Goal: Information Seeking & Learning: Learn about a topic

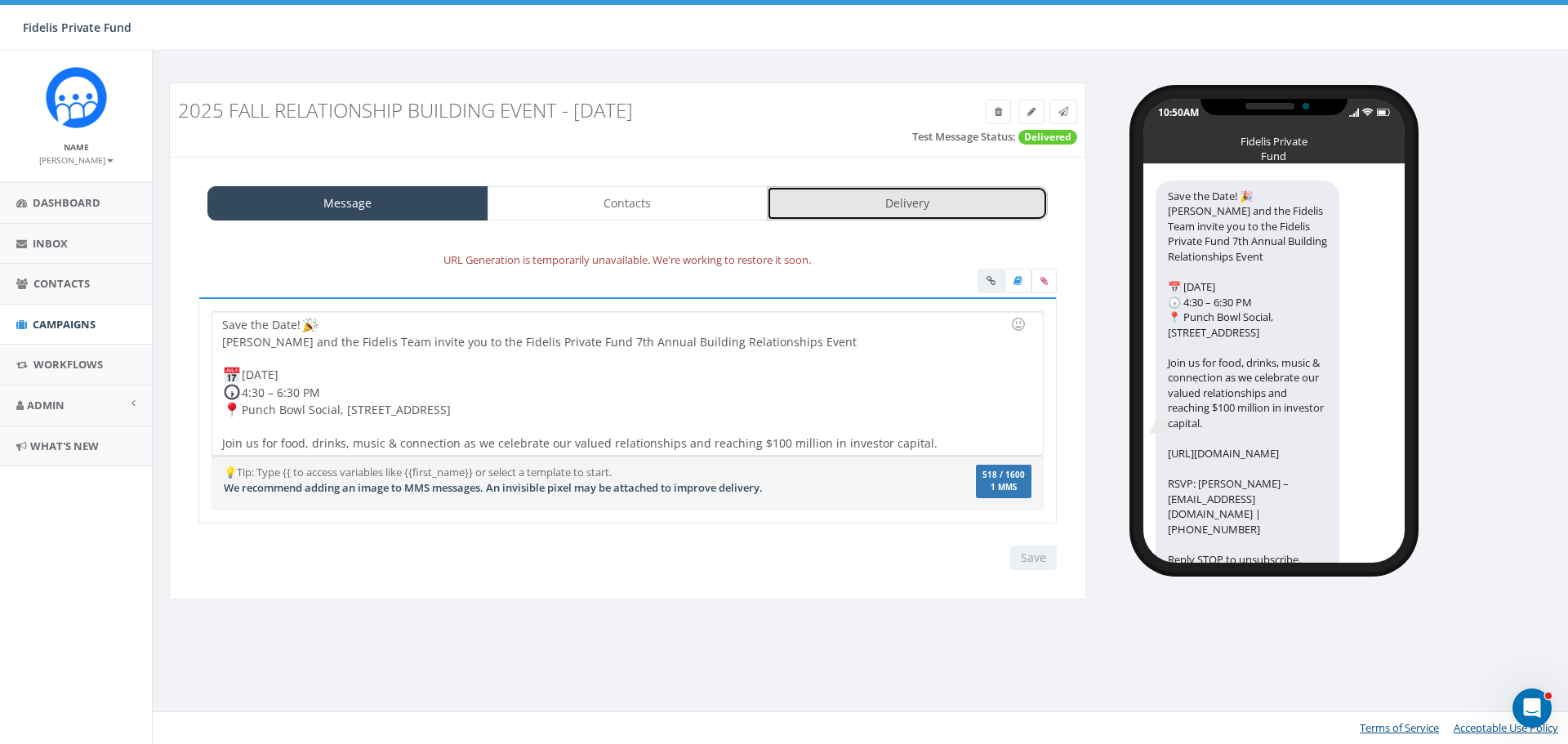
click at [855, 203] on link "Delivery" at bounding box center [908, 203] width 281 height 34
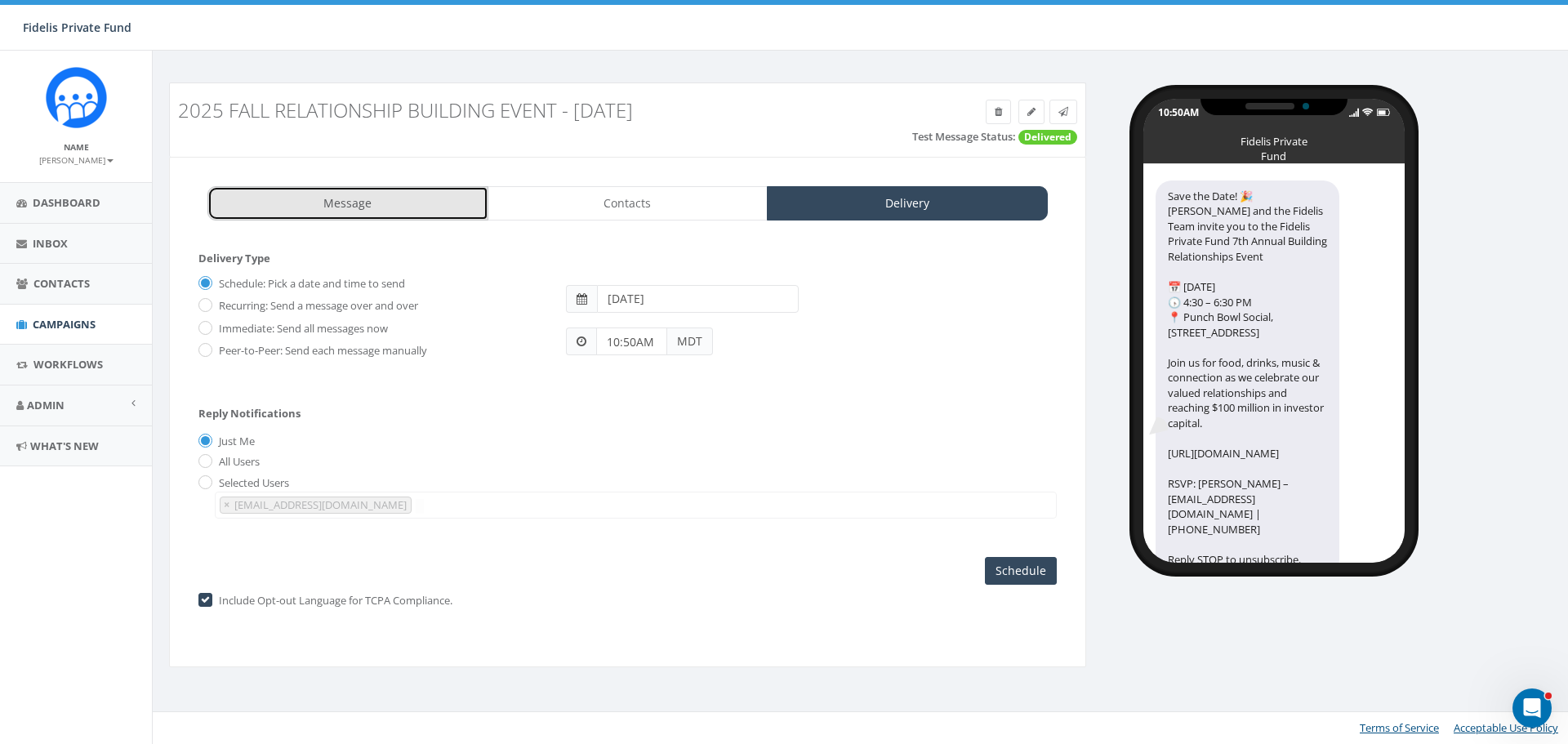
click at [433, 204] on link "Message" at bounding box center [348, 203] width 281 height 34
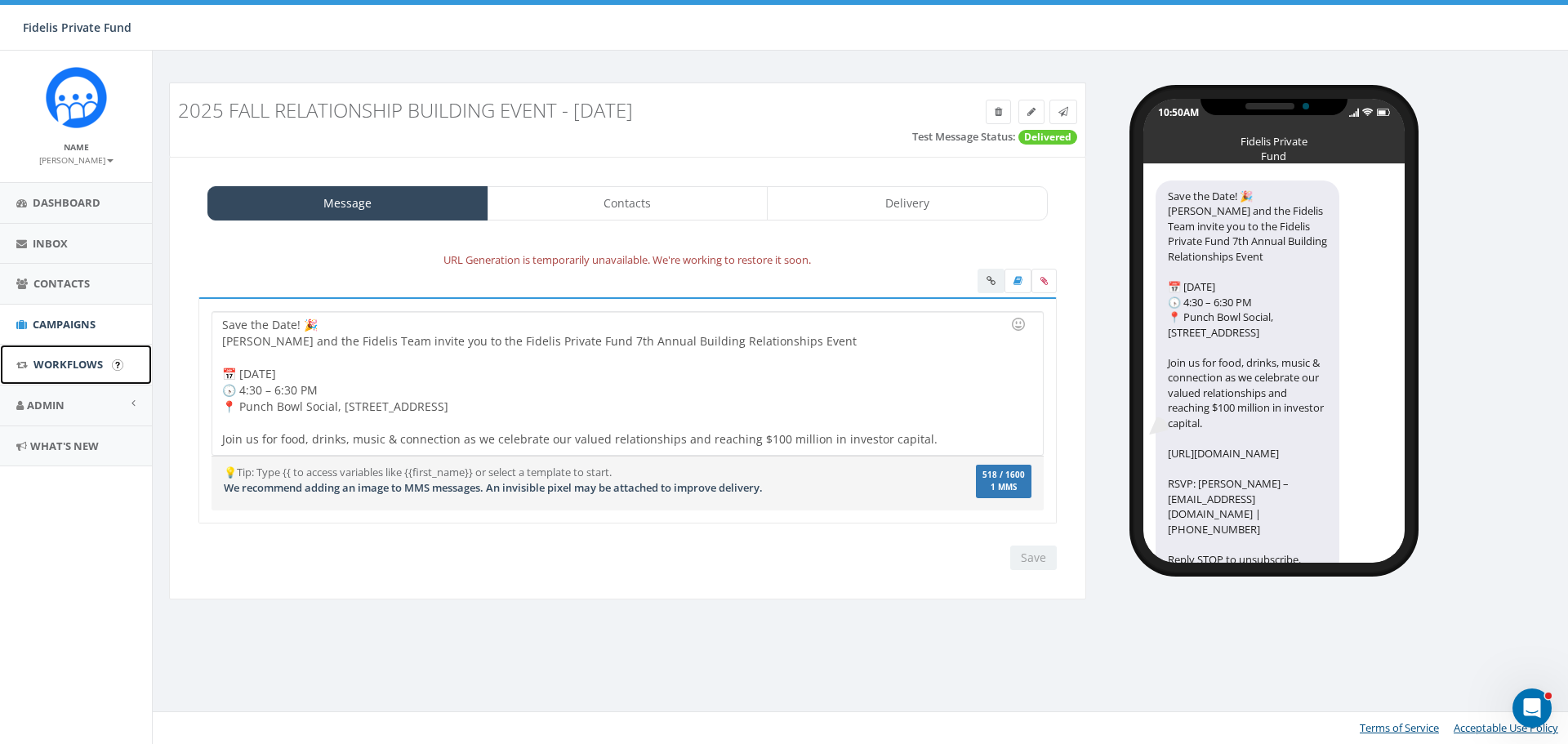
click at [75, 366] on span "Workflows" at bounding box center [68, 364] width 69 height 15
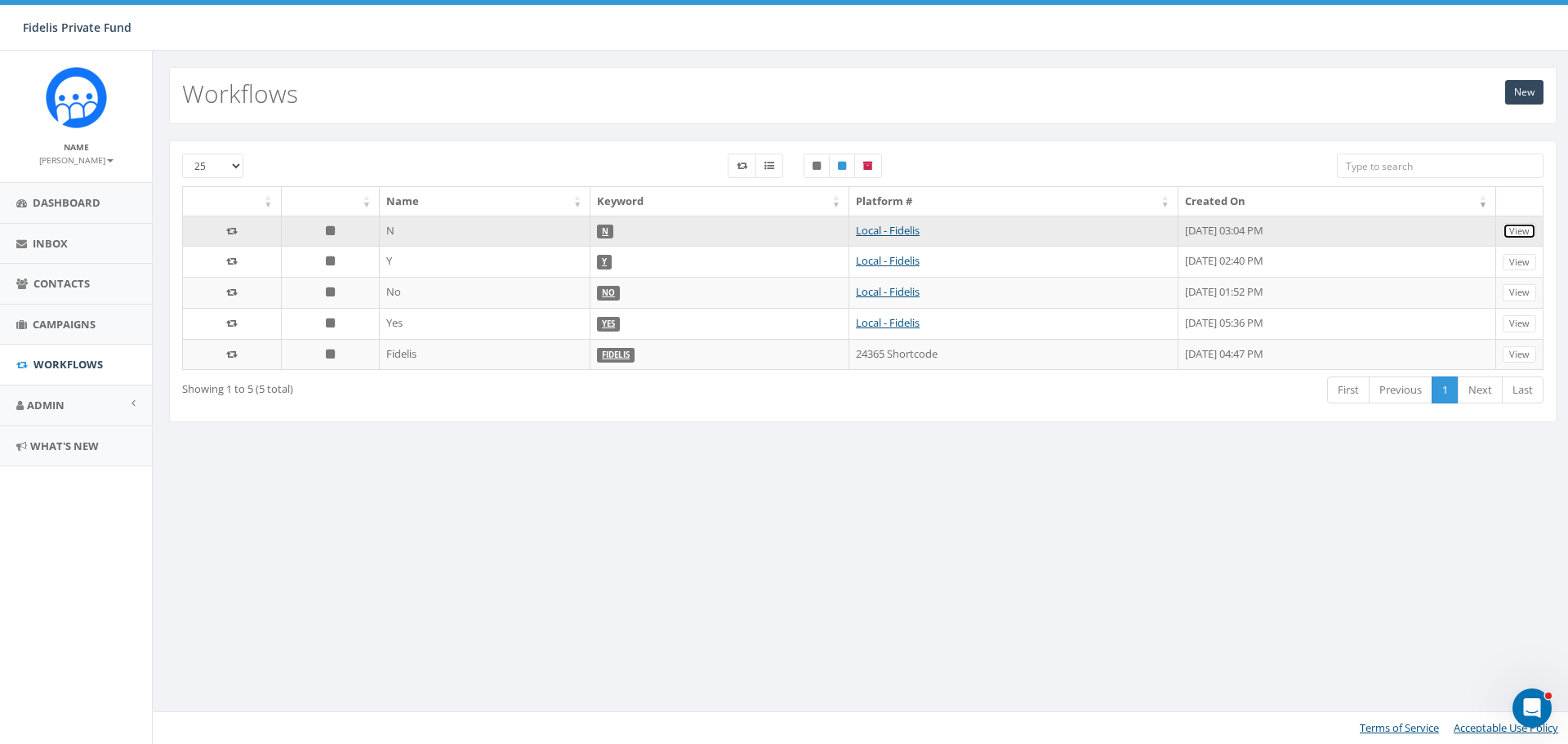
click at [1524, 230] on link "View" at bounding box center [1519, 232] width 33 height 17
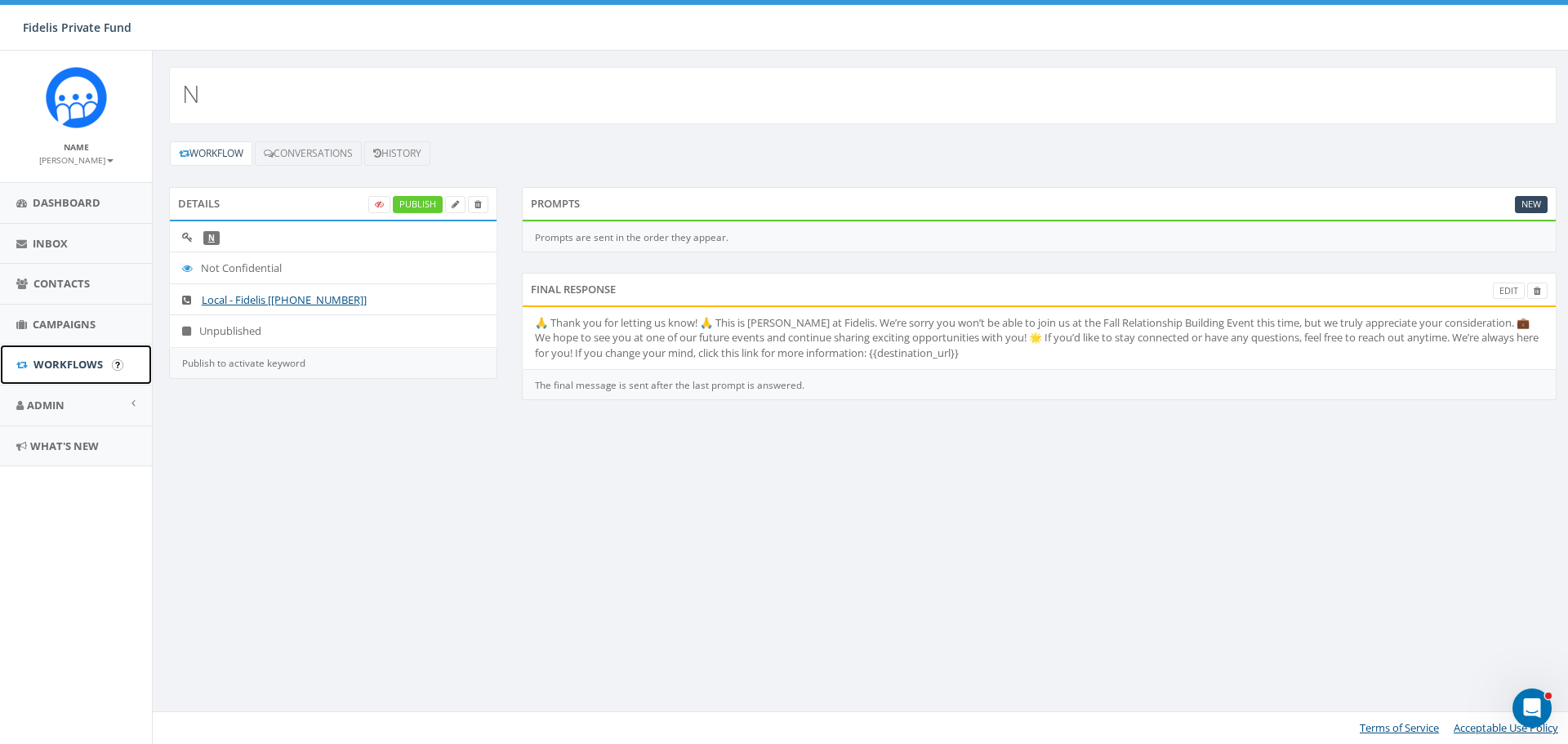
click at [80, 359] on span "Workflows" at bounding box center [68, 364] width 69 height 15
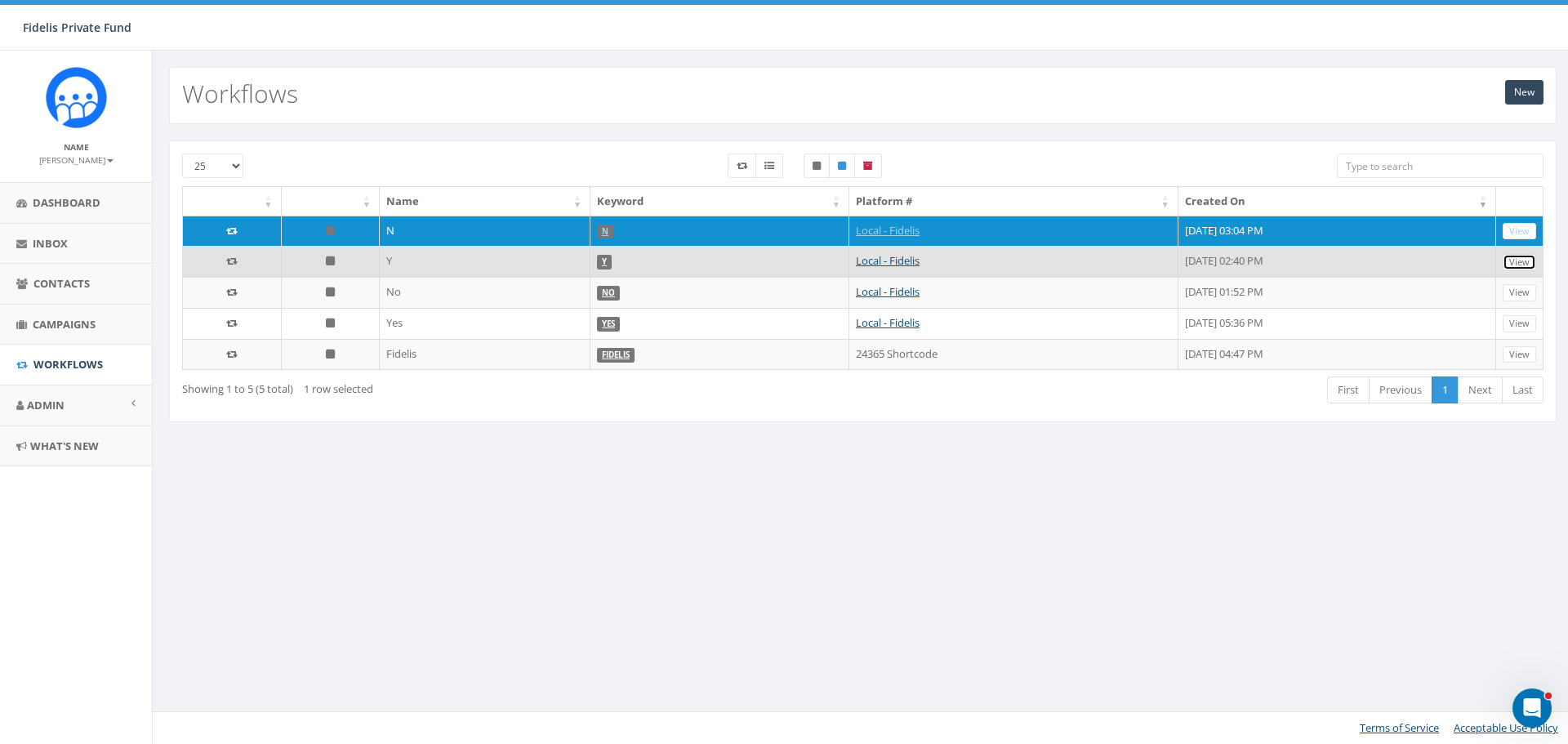
click at [1535, 263] on link "View" at bounding box center [1519, 263] width 33 height 17
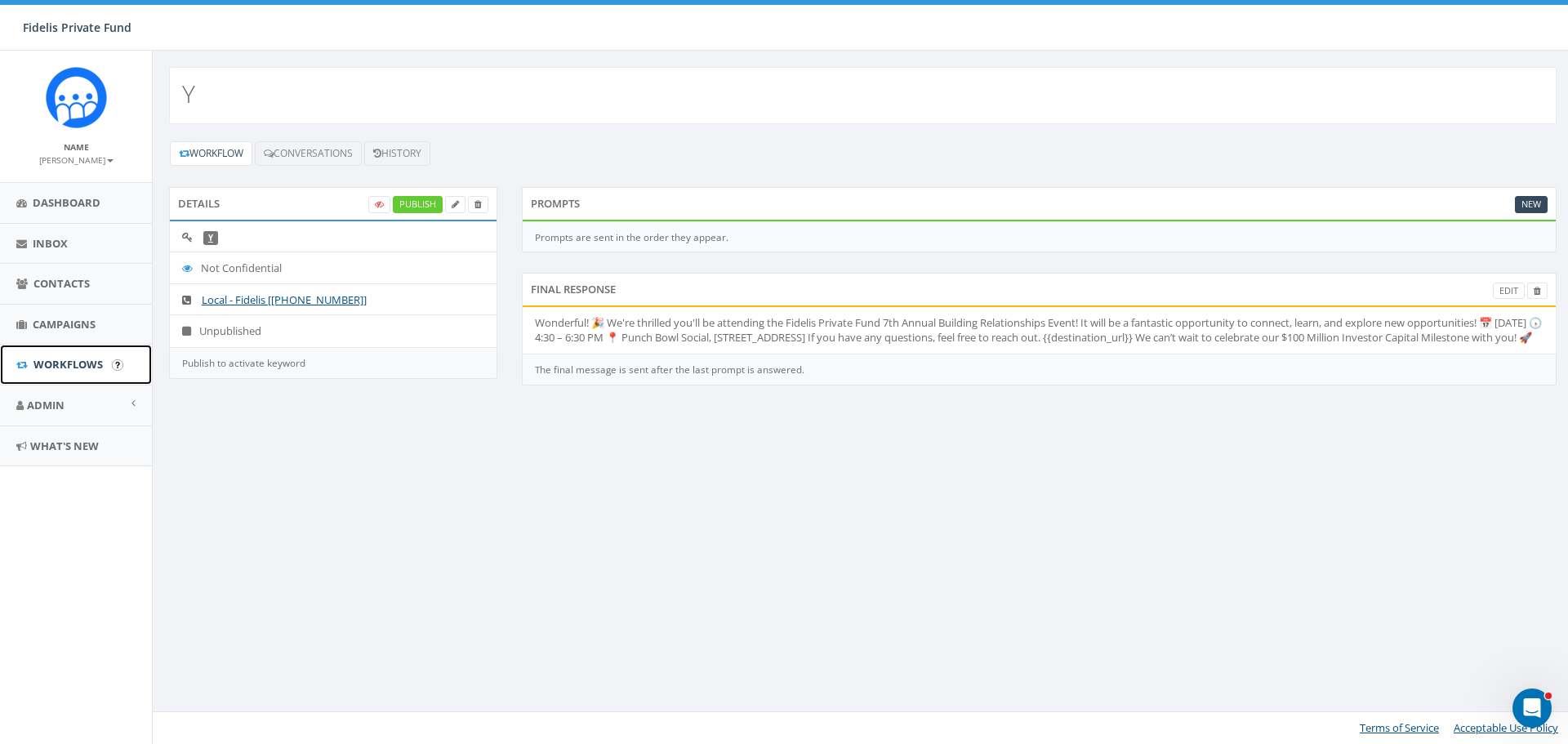
click at [57, 366] on span "Workflows" at bounding box center [68, 364] width 69 height 15
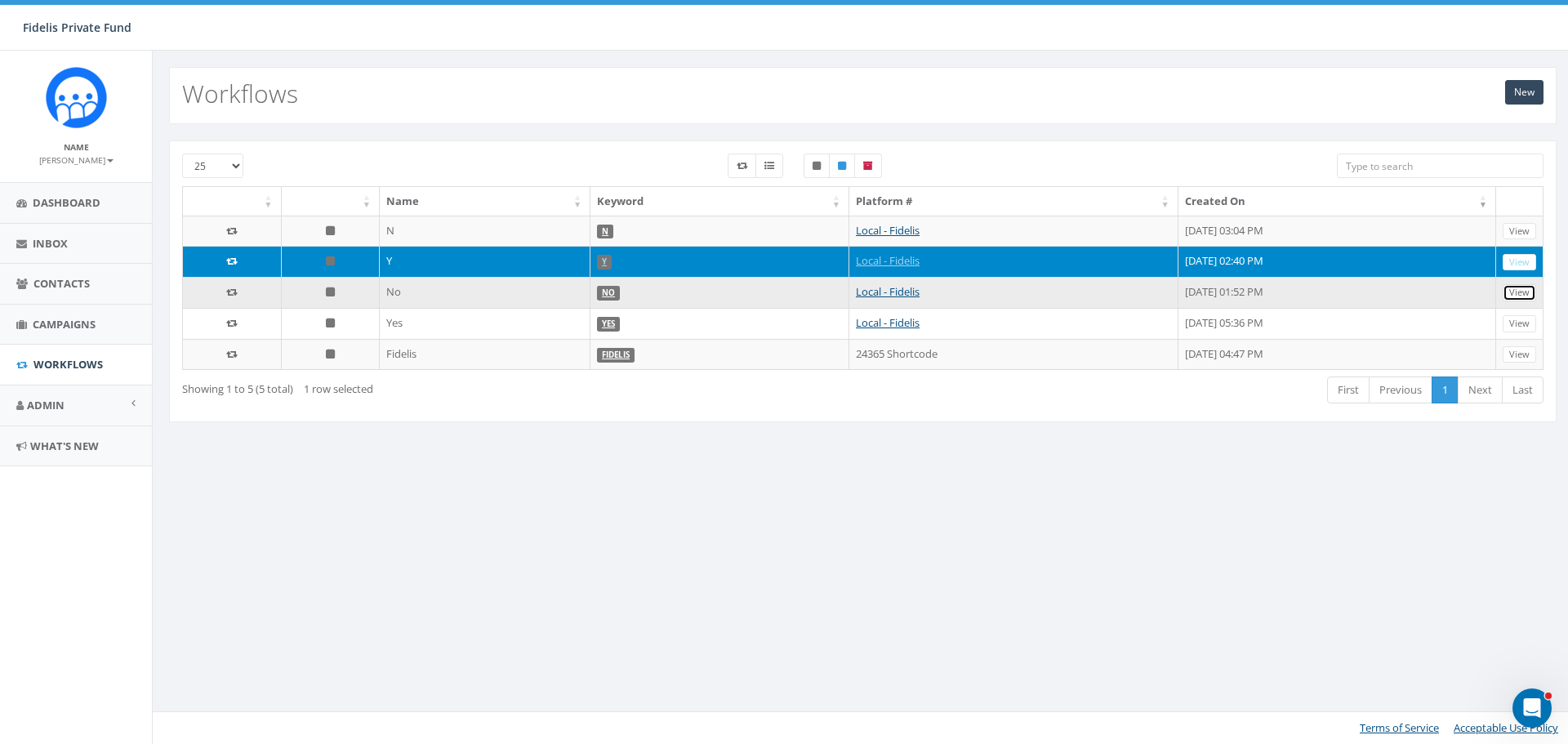
click at [1526, 291] on link "View" at bounding box center [1519, 293] width 33 height 17
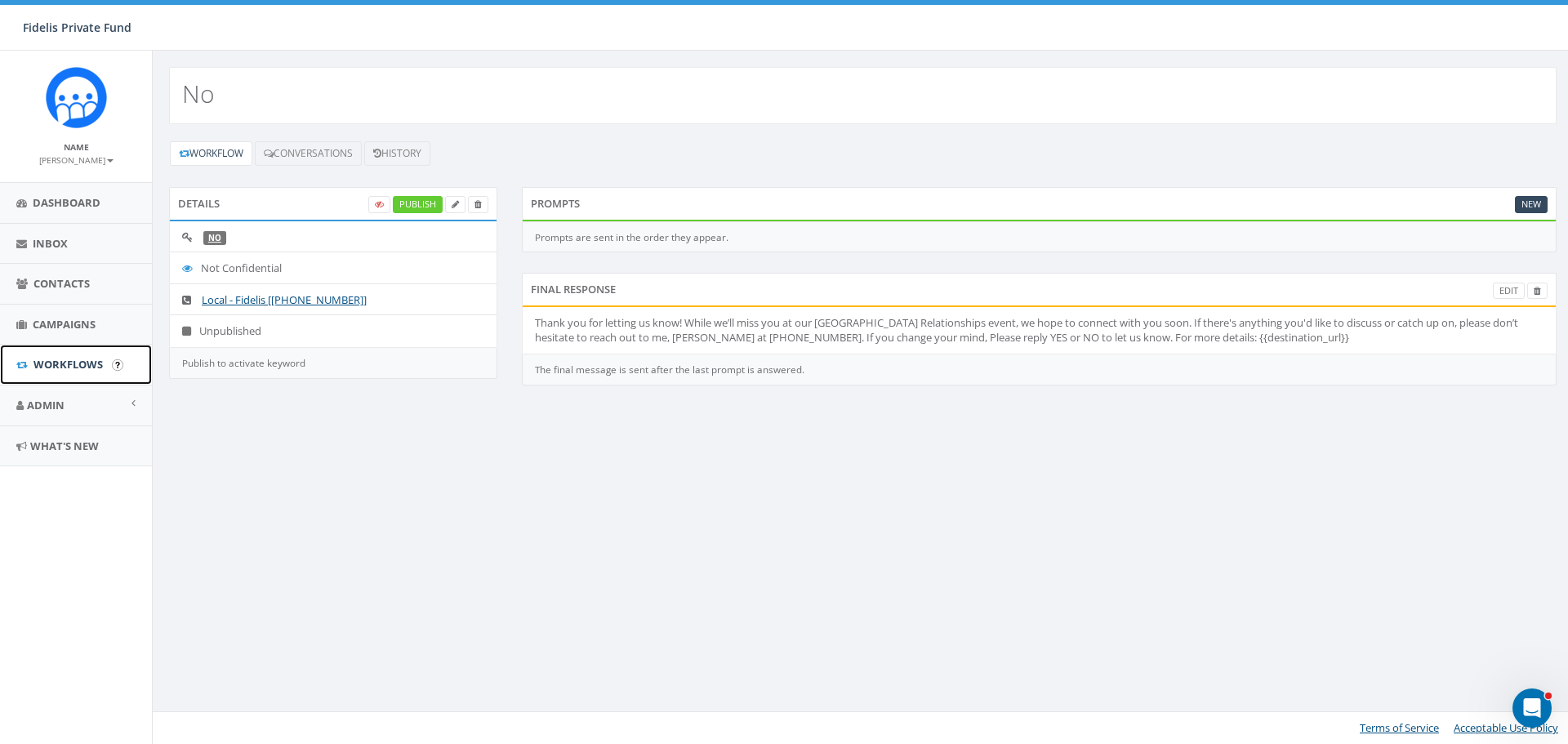
click at [69, 366] on span "Workflows" at bounding box center [68, 364] width 69 height 15
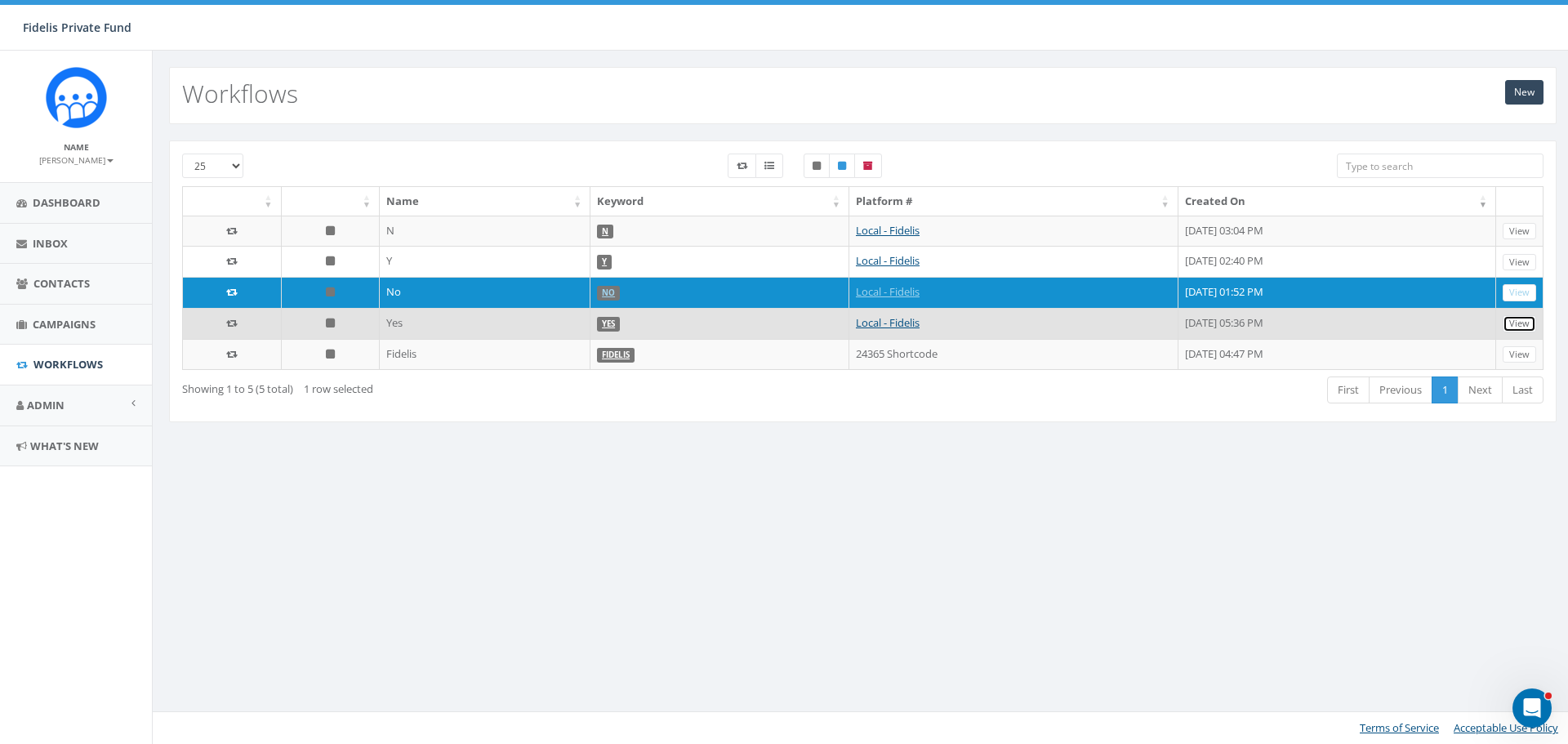
click at [1522, 325] on link "View" at bounding box center [1519, 324] width 33 height 17
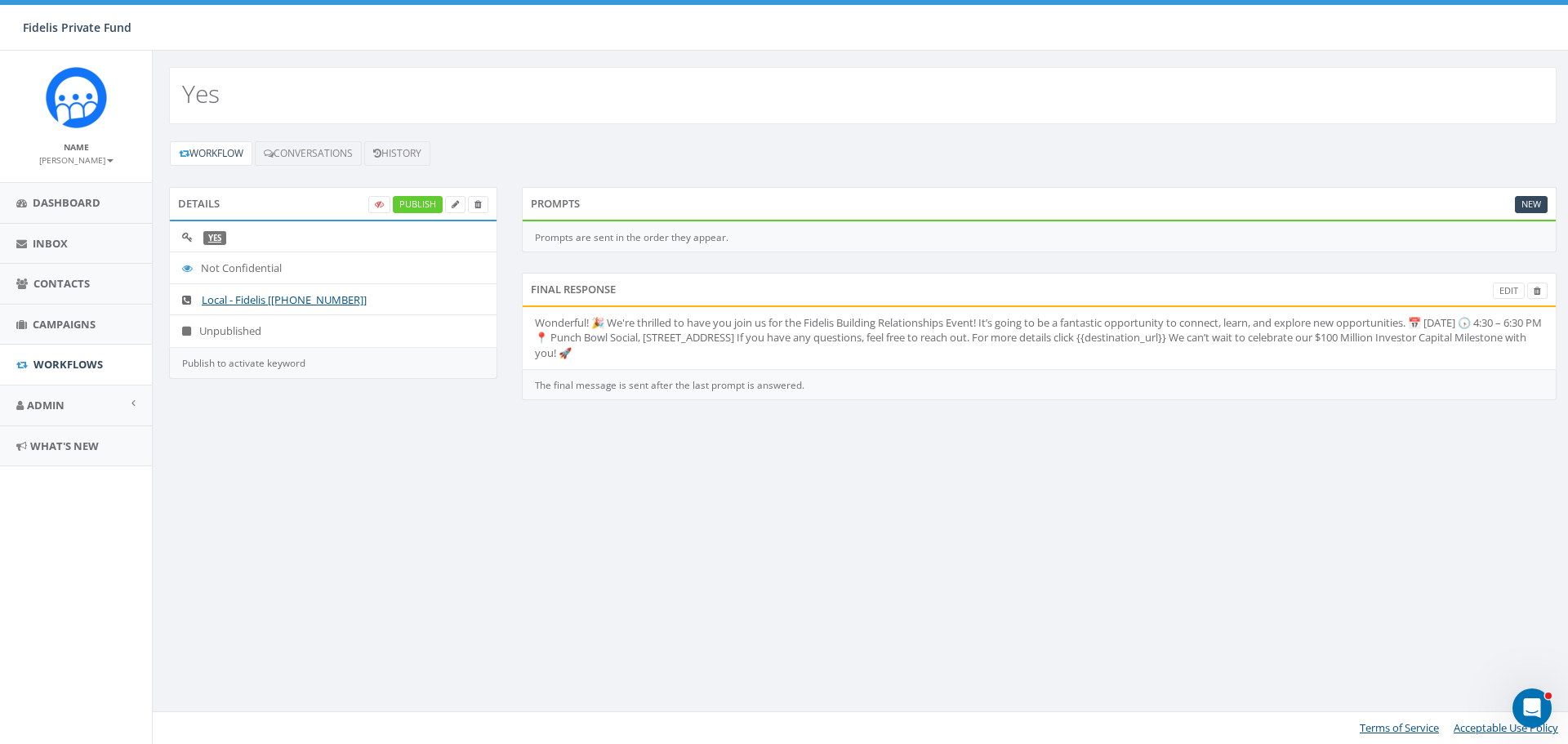
drag, startPoint x: 871, startPoint y: 355, endPoint x: 533, endPoint y: 324, distance: 339.4
click at [533, 324] on li "Wonderful! 🎉 We're thrilled to have you join us for the Fidelis Building Relati…" at bounding box center [1039, 338] width 1033 height 62
copy li "Wonderful! 🎉 We're thrilled to have you join us for the Fidelis Building Relati…"
click at [85, 367] on span "Workflows" at bounding box center [68, 364] width 69 height 15
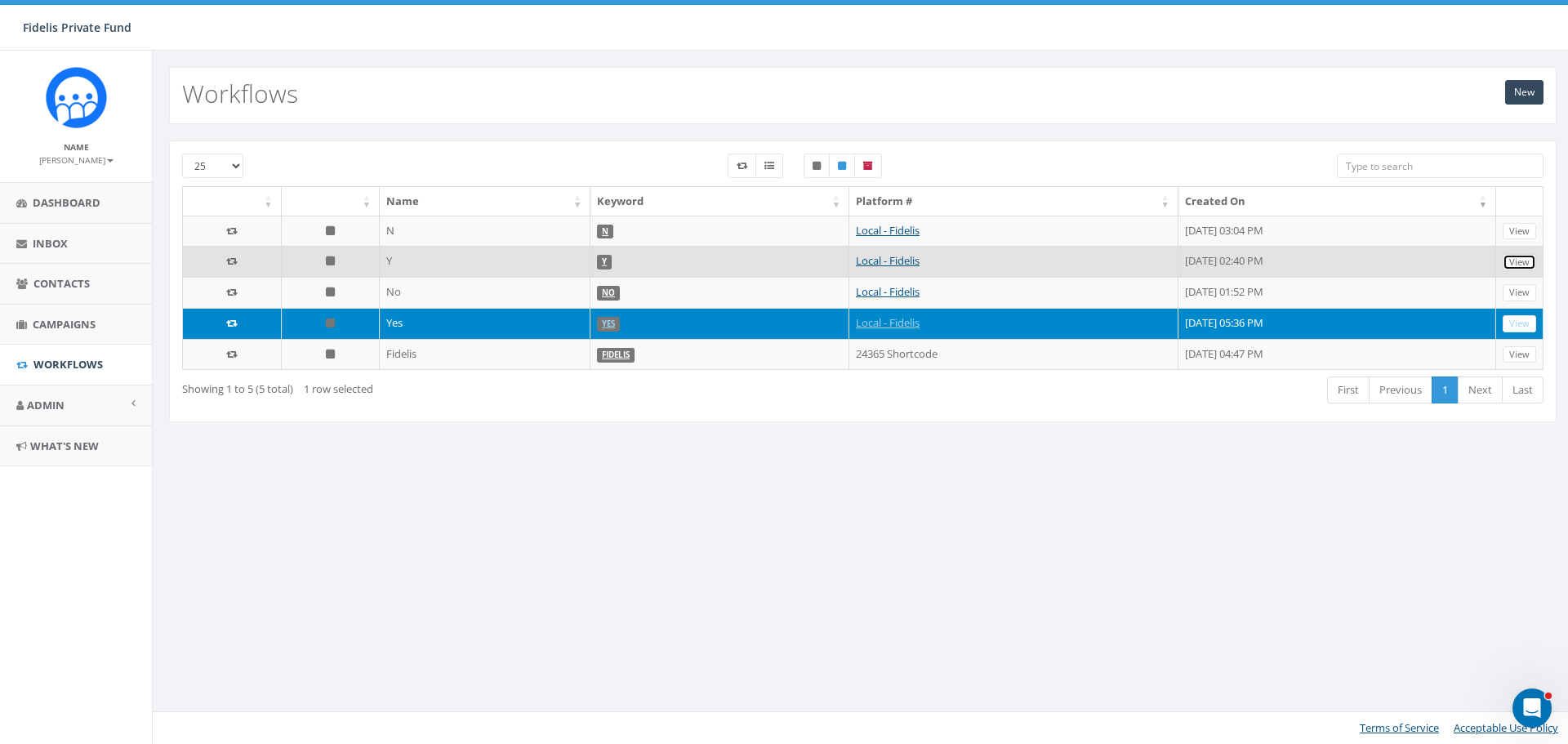
click at [1517, 264] on link "View" at bounding box center [1519, 263] width 33 height 17
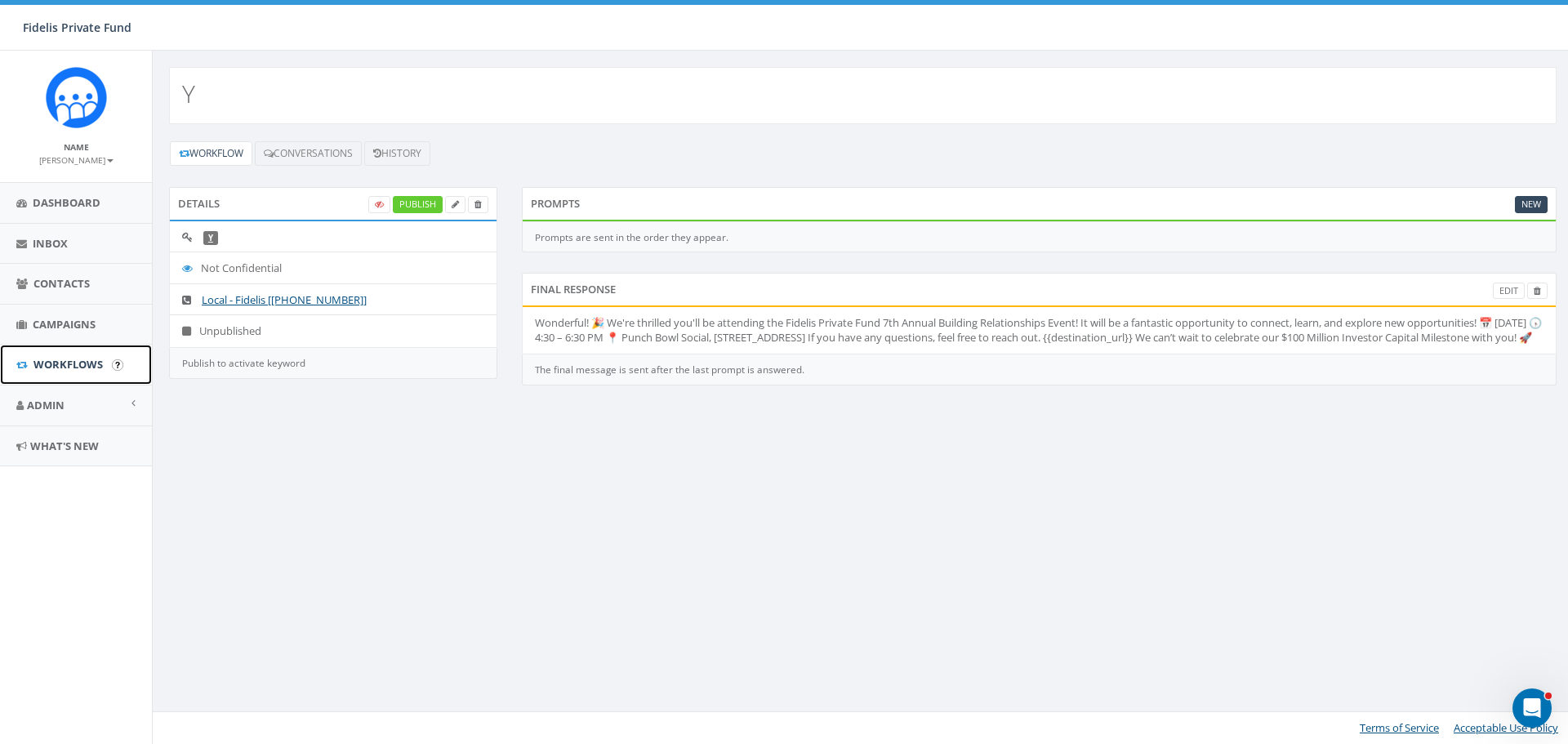
click at [72, 359] on span "Workflows" at bounding box center [68, 364] width 69 height 15
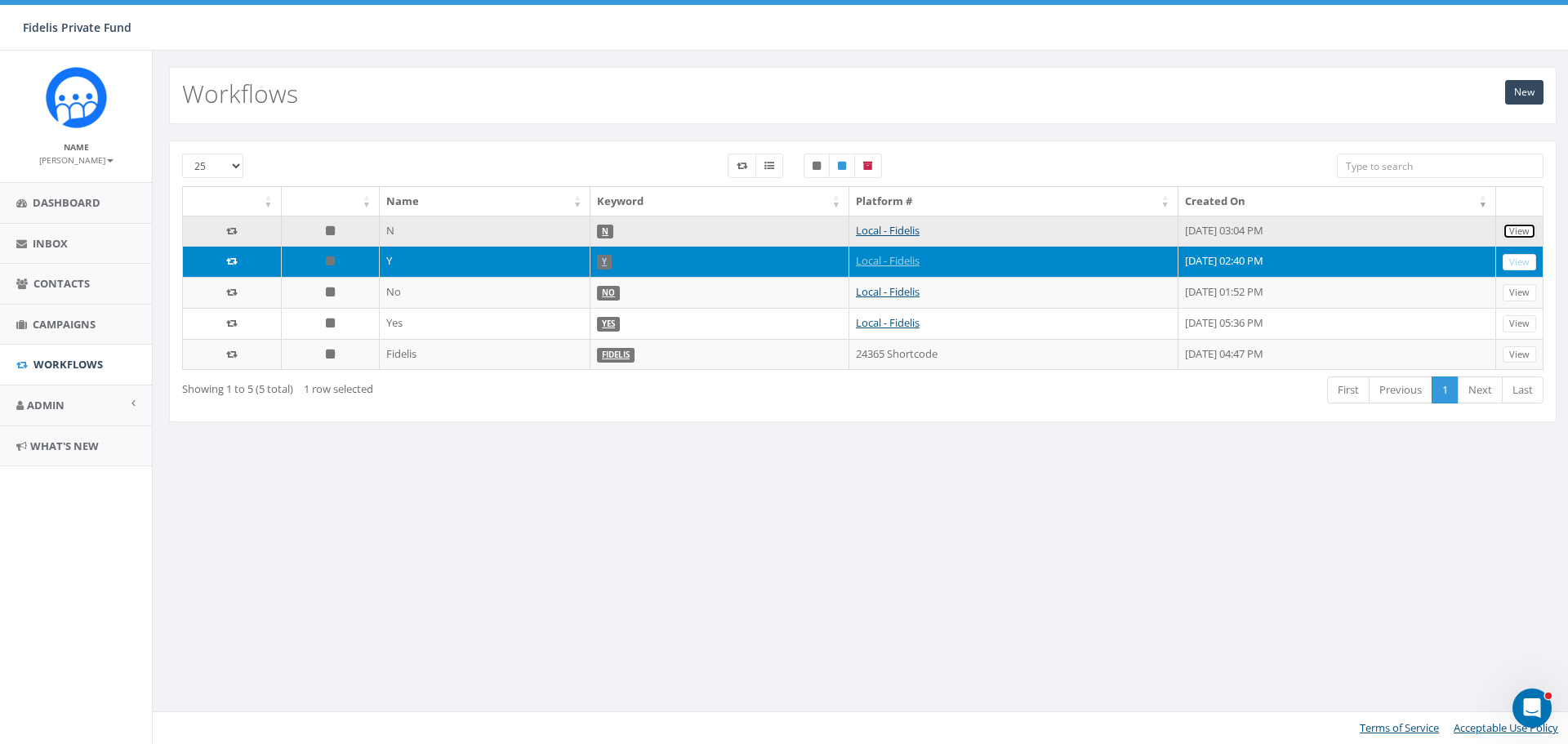
click at [1522, 235] on link "View" at bounding box center [1519, 232] width 33 height 17
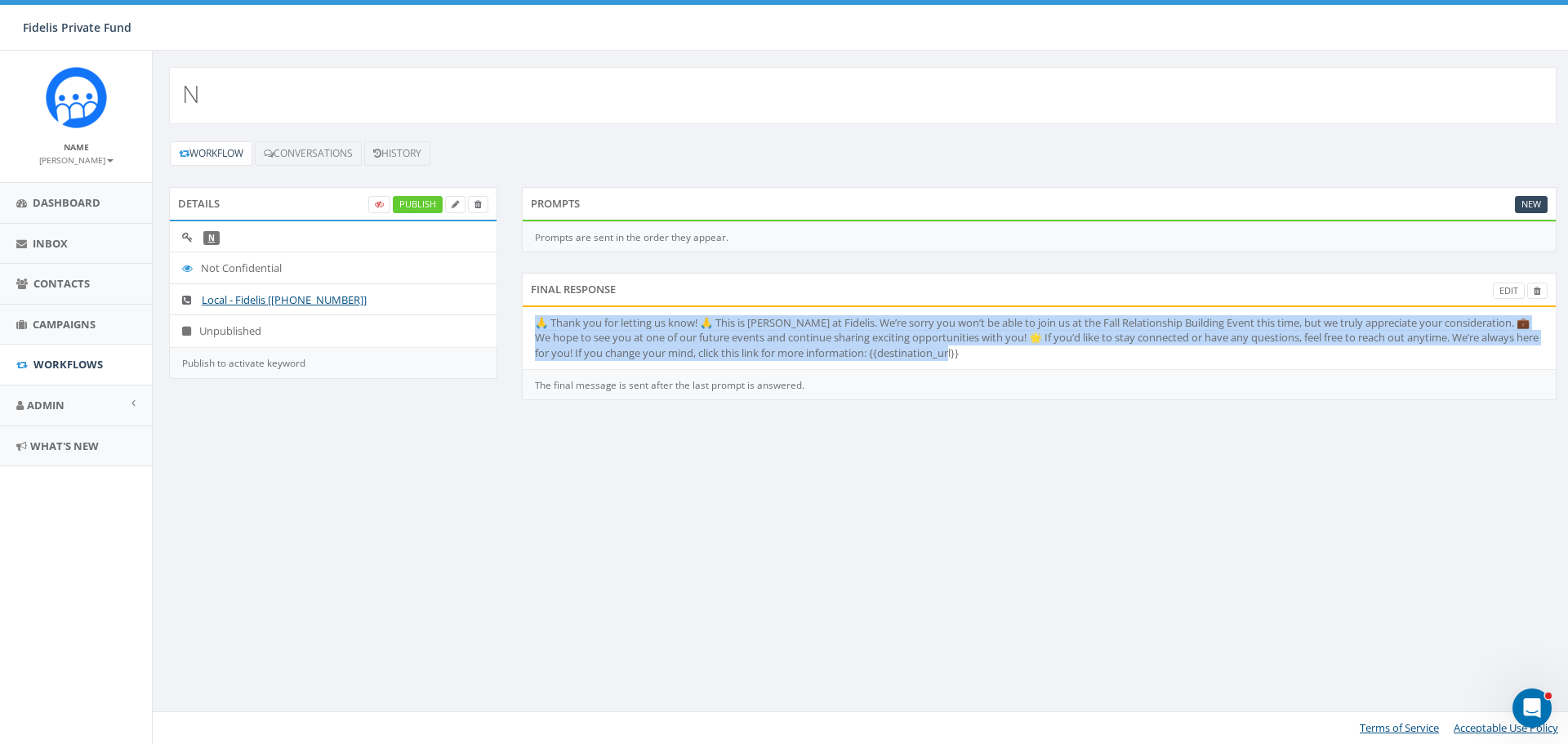
drag, startPoint x: 990, startPoint y: 358, endPoint x: 535, endPoint y: 324, distance: 456.3
click at [535, 324] on li "🙏 Thank you for letting us know! 🙏 This is [PERSON_NAME] at Fidelis. We’re sorr…" at bounding box center [1039, 338] width 1033 height 62
copy li "🙏 Thank you for letting us know! 🙏 This is [PERSON_NAME] at Fidelis. We’re sorr…"
click at [76, 316] on link "Campaigns" at bounding box center [75, 324] width 152 height 40
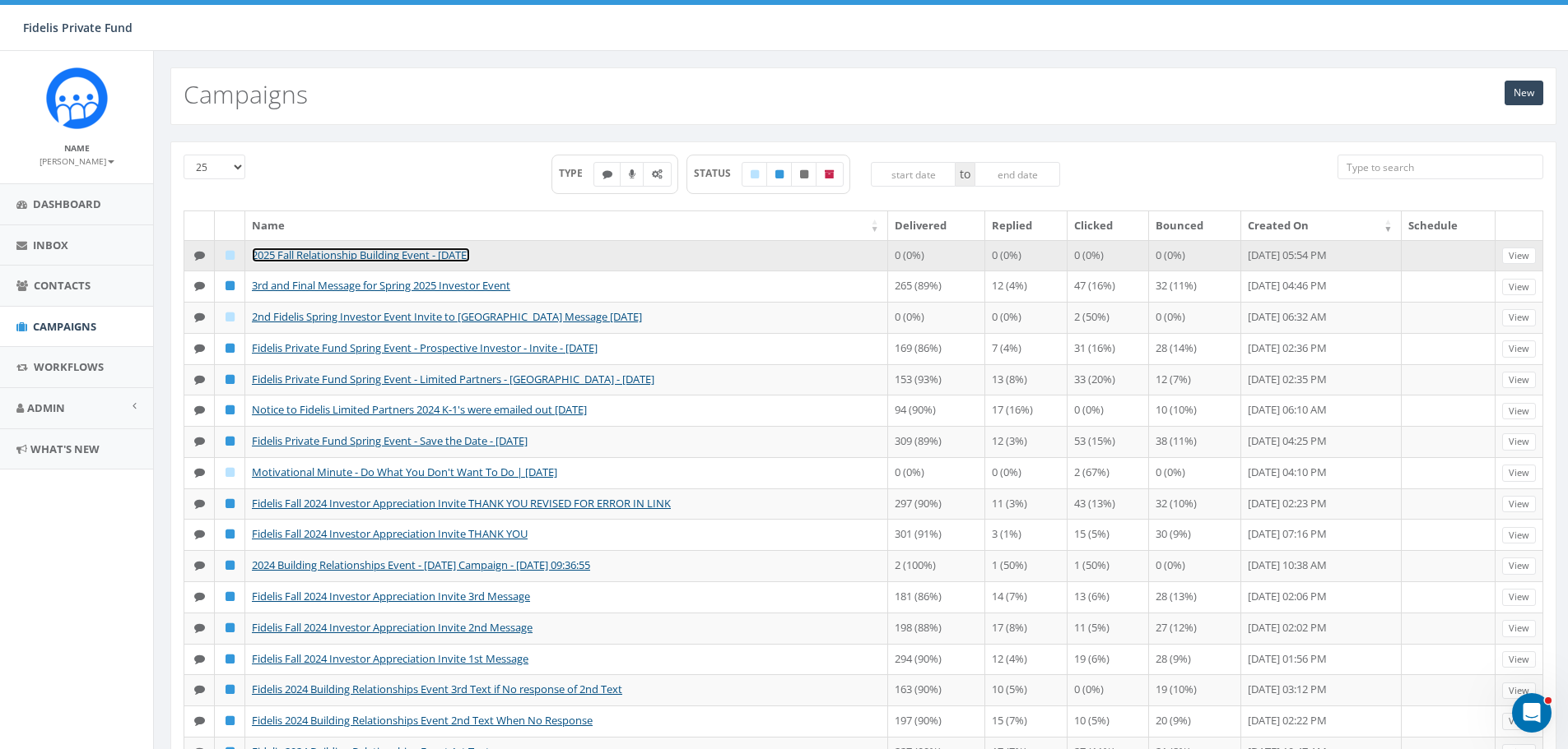
click at [405, 253] on link "2025 Fall Relationship Building Event - [DATE]" at bounding box center [360, 255] width 218 height 15
